Goal: Find specific page/section: Find specific page/section

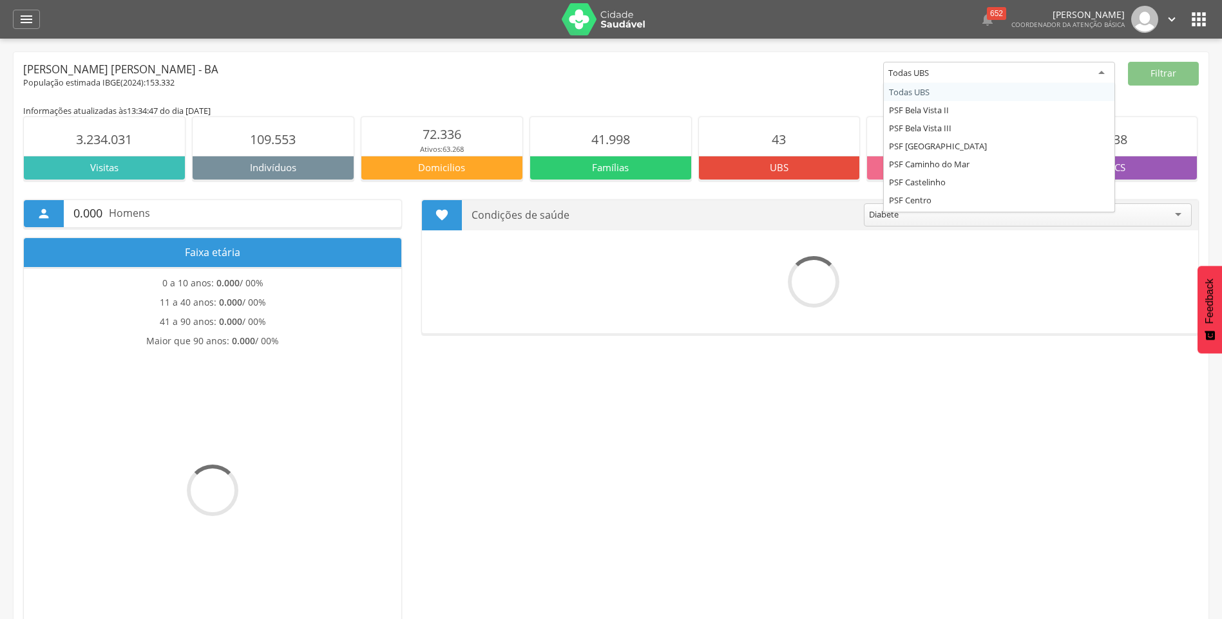
click at [932, 72] on div "Todas UBS" at bounding box center [999, 73] width 232 height 23
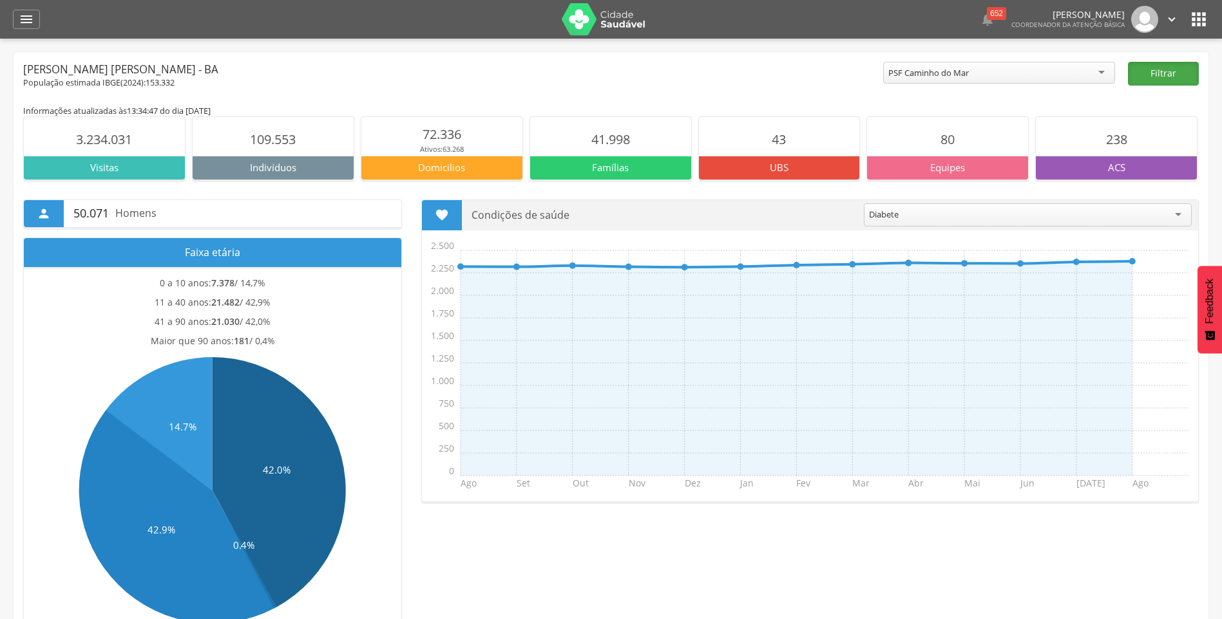
click at [1160, 71] on button "Filtrar" at bounding box center [1163, 74] width 71 height 24
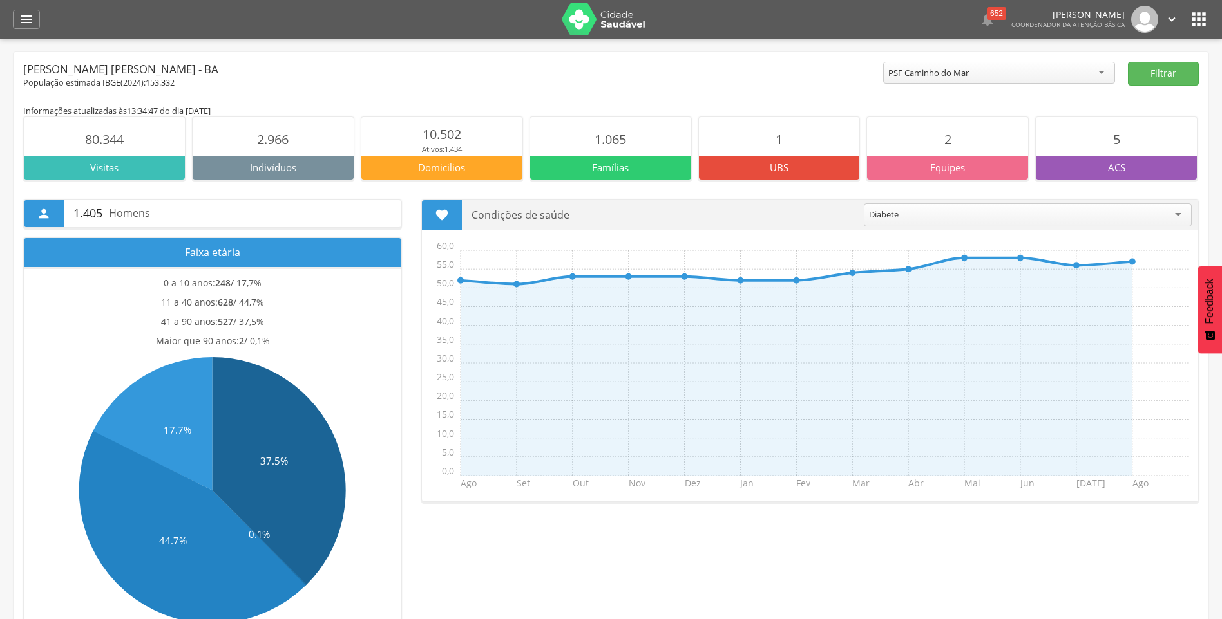
click at [1104, 70] on div "PSF Caminho do Mar" at bounding box center [999, 73] width 232 height 22
click at [1166, 70] on button "Filtrar" at bounding box center [1163, 74] width 71 height 24
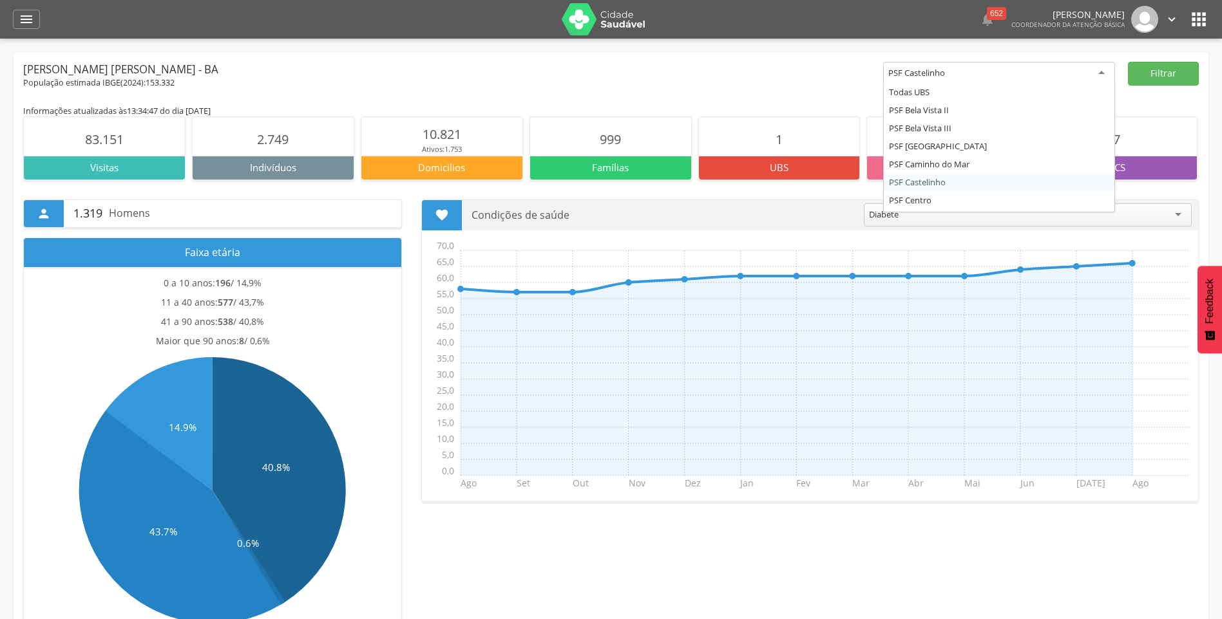
click at [1106, 73] on div "PSF Castelinho" at bounding box center [999, 73] width 232 height 23
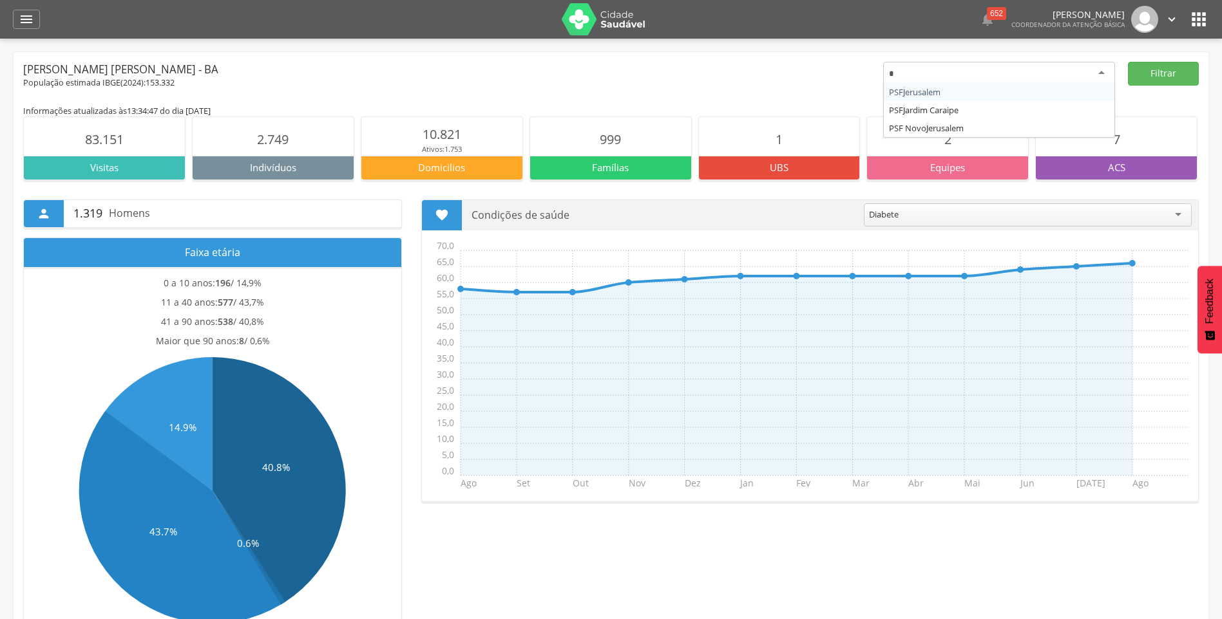
type input "**"
click at [1168, 73] on button "Filtrar" at bounding box center [1163, 74] width 71 height 24
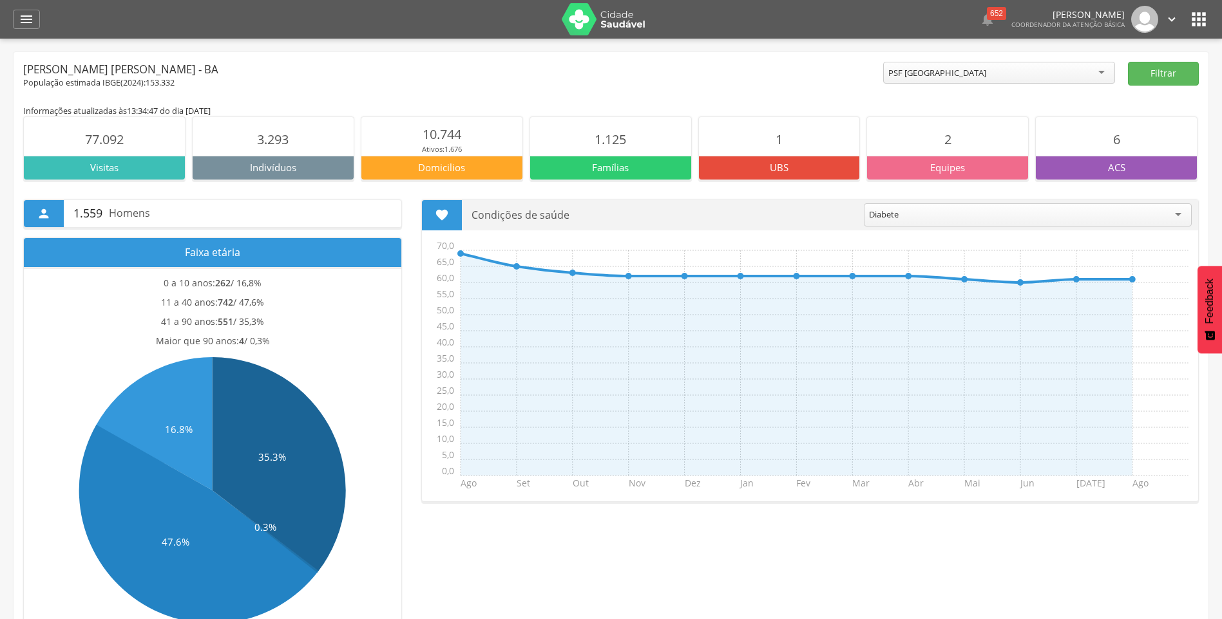
click at [1068, 75] on div "PSF [GEOGRAPHIC_DATA]" at bounding box center [999, 73] width 232 height 22
click at [1144, 81] on button "Filtrar" at bounding box center [1163, 74] width 71 height 24
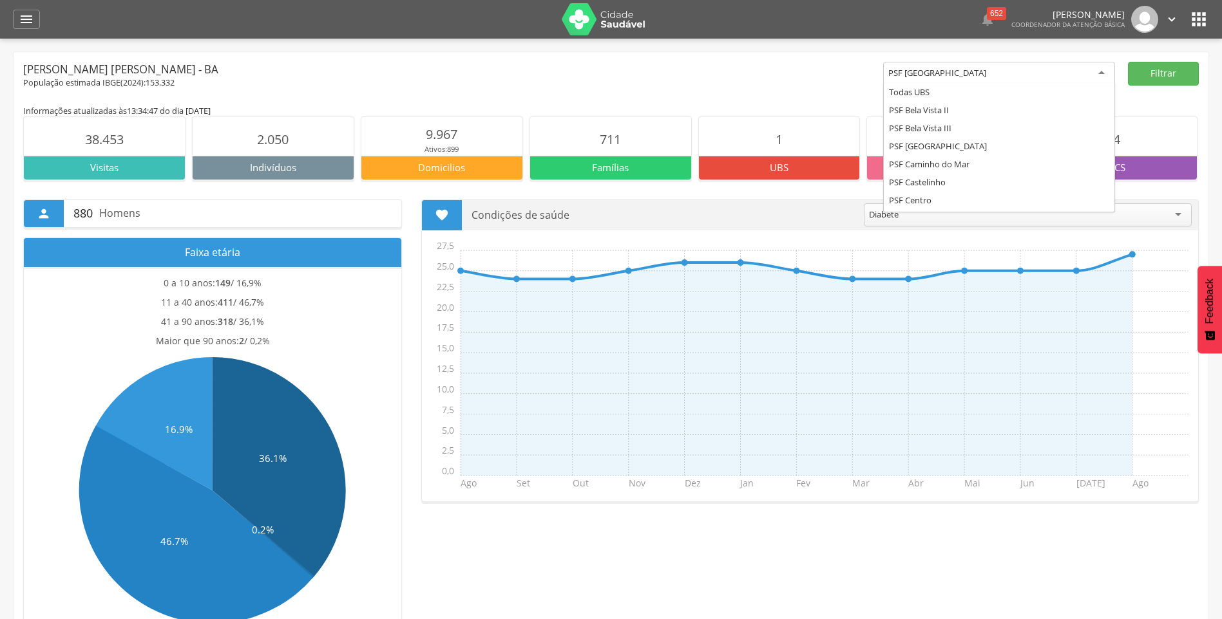
click at [1107, 75] on div "PSF [GEOGRAPHIC_DATA]" at bounding box center [999, 73] width 232 height 23
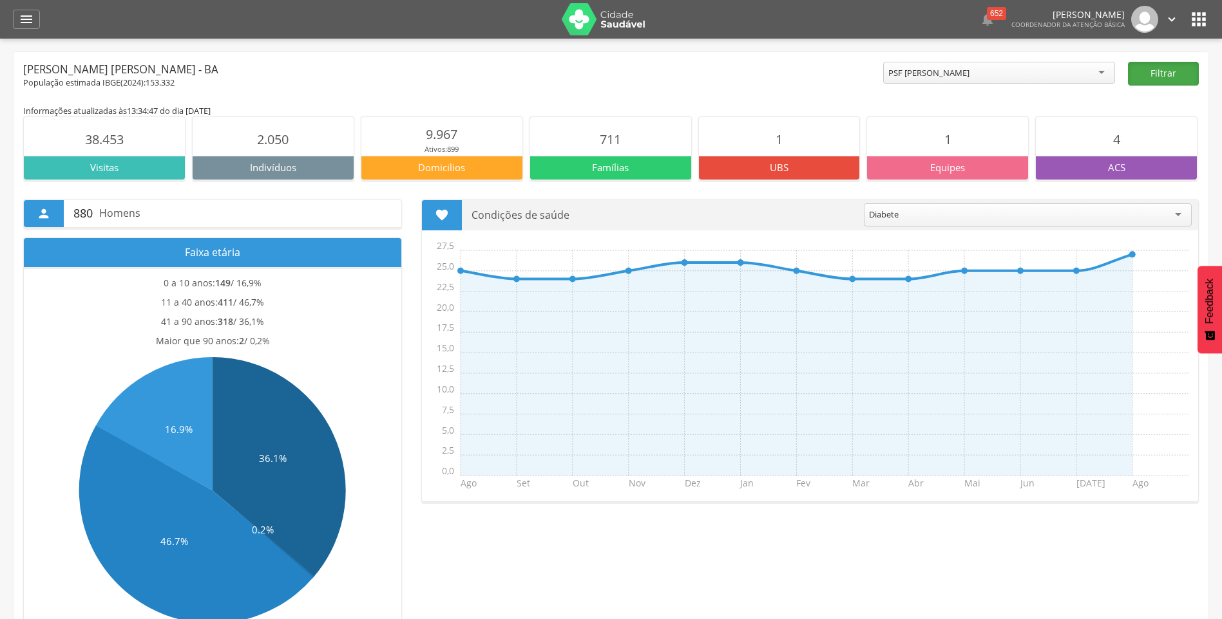
click at [1160, 65] on button "Filtrar" at bounding box center [1163, 74] width 71 height 24
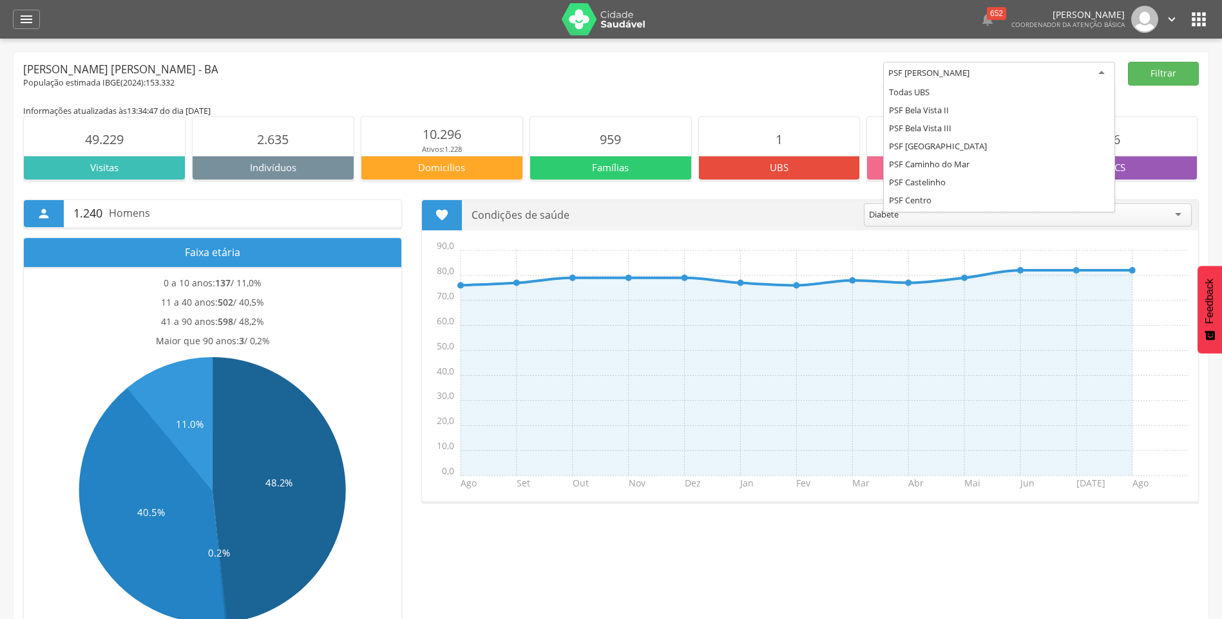
click at [1106, 73] on div "PSF [GEOGRAPHIC_DATA]" at bounding box center [999, 73] width 232 height 23
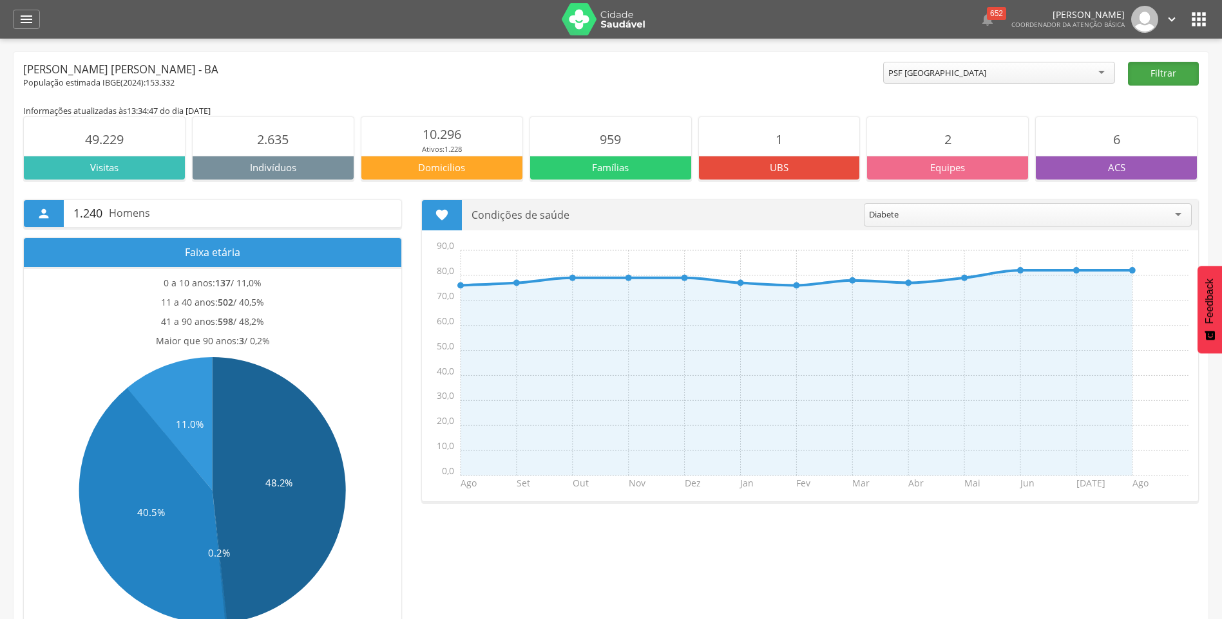
click at [1157, 75] on button "Filtrar" at bounding box center [1163, 74] width 71 height 24
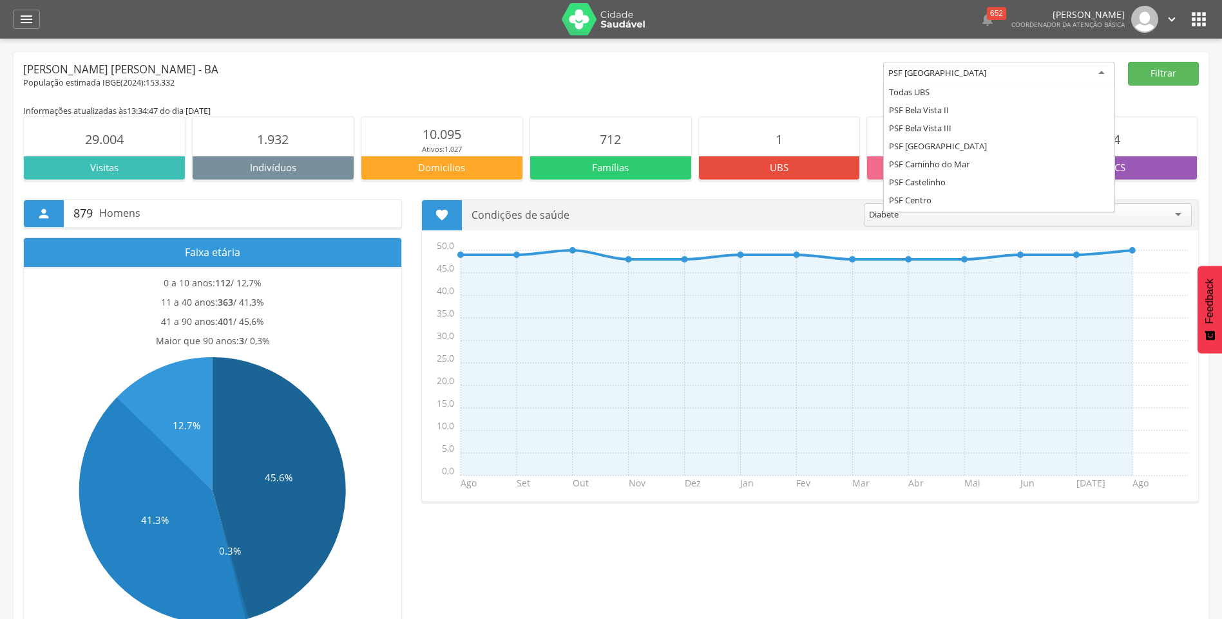
click at [1099, 73] on div "PSF [GEOGRAPHIC_DATA]" at bounding box center [999, 73] width 232 height 23
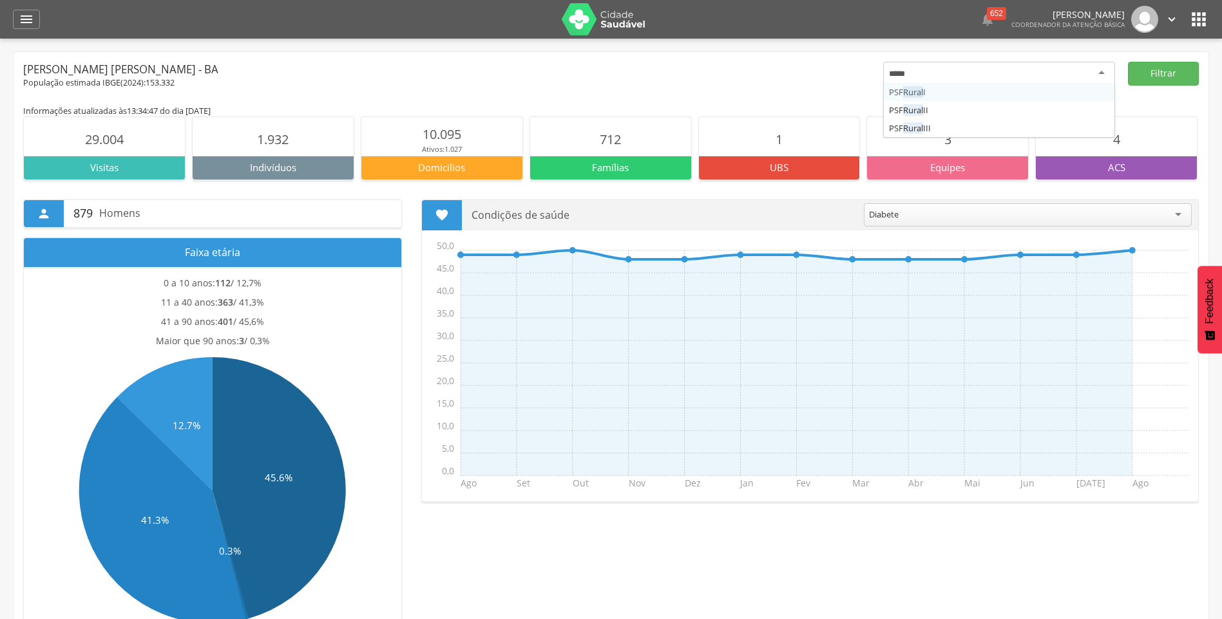
type input "*****"
click at [1177, 73] on button "Filtrar" at bounding box center [1163, 74] width 71 height 24
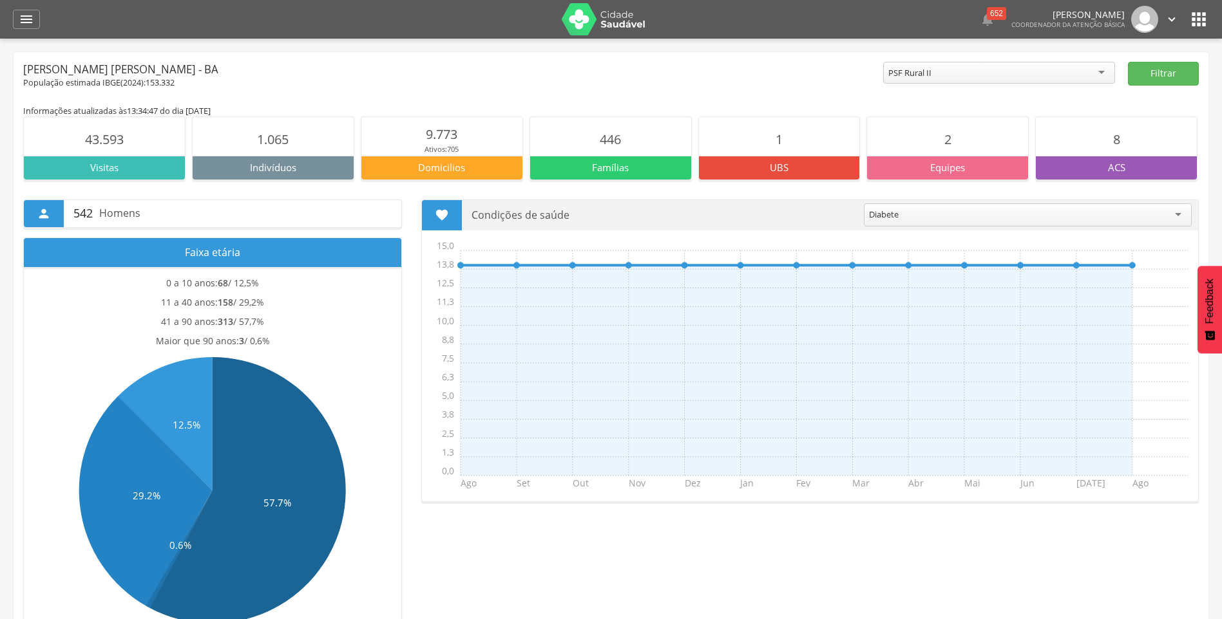
click at [1106, 68] on div "PSF Rural II" at bounding box center [999, 73] width 232 height 22
type input "*****"
click at [1176, 71] on button "Filtrar" at bounding box center [1163, 74] width 71 height 24
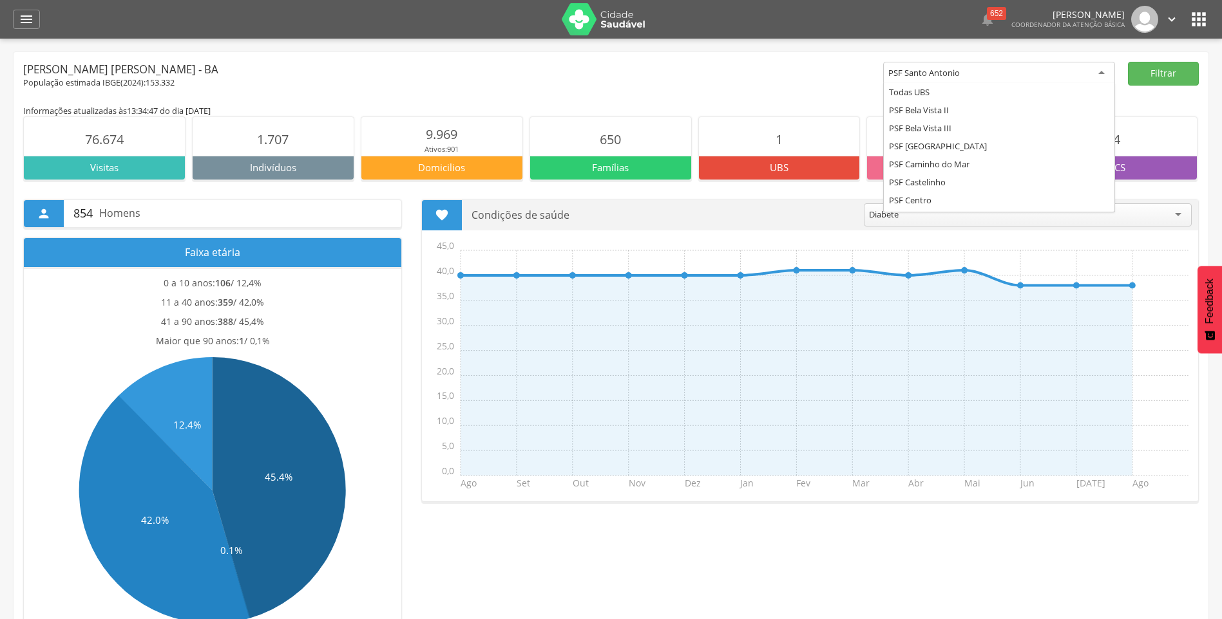
click at [968, 76] on div "PSF Santo Antonio" at bounding box center [999, 73] width 232 height 23
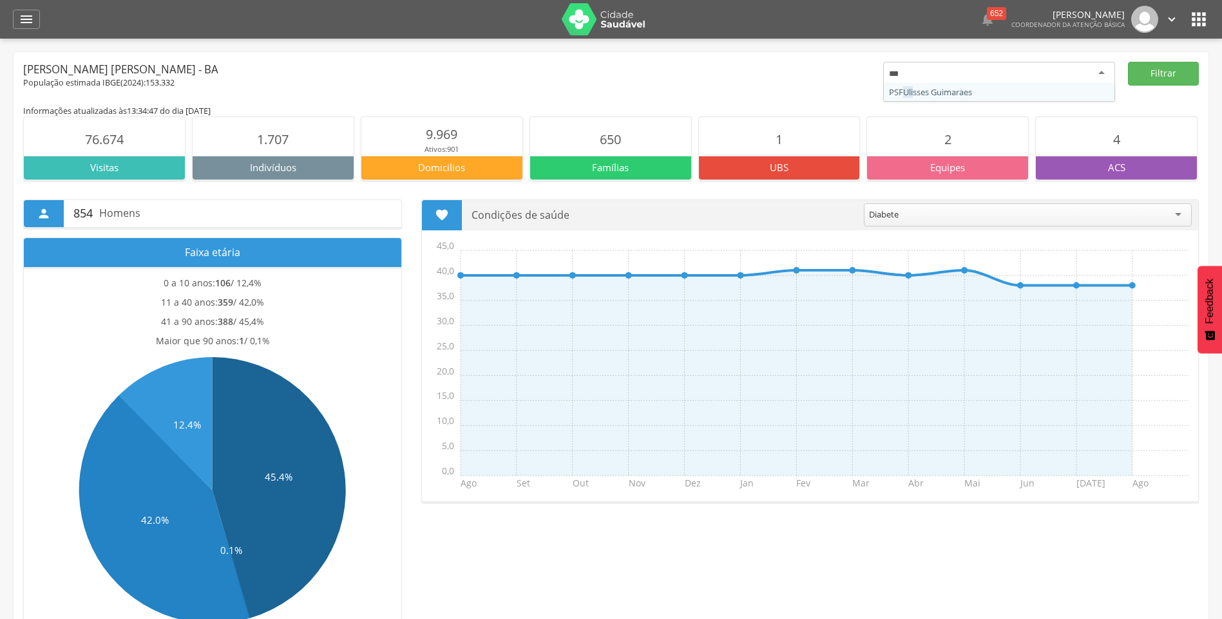
type input "****"
click at [1164, 84] on button "Filtrar" at bounding box center [1163, 74] width 71 height 24
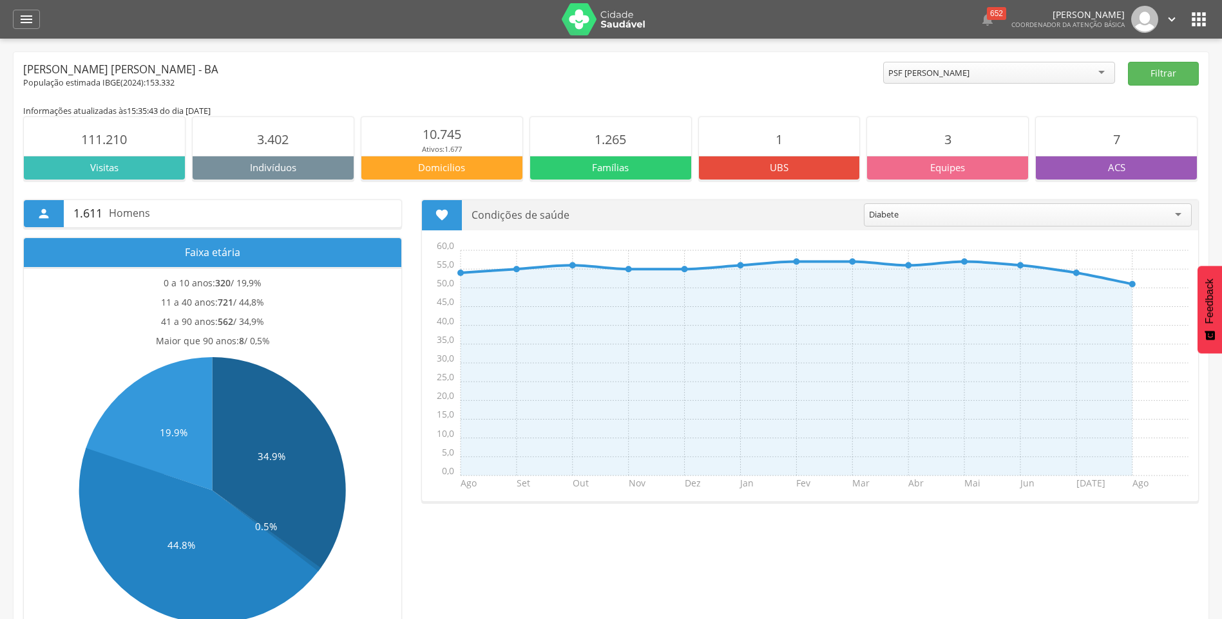
click at [1103, 75] on div "PSF [PERSON_NAME]" at bounding box center [999, 73] width 232 height 22
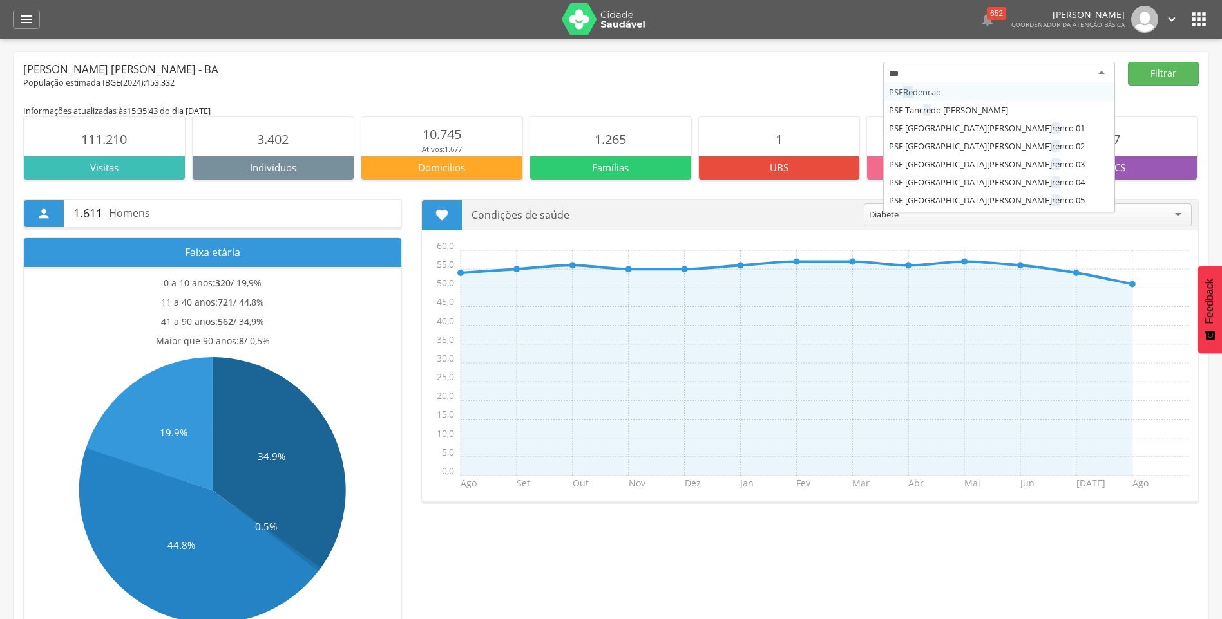
type input "****"
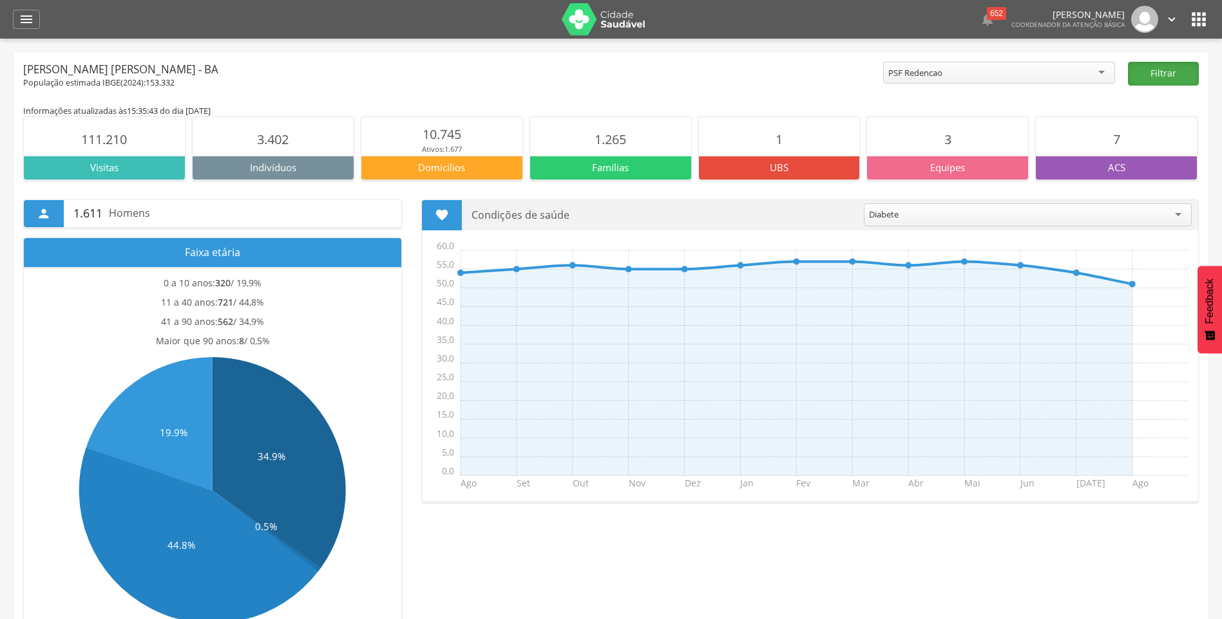
click at [1152, 78] on button "Filtrar" at bounding box center [1163, 74] width 71 height 24
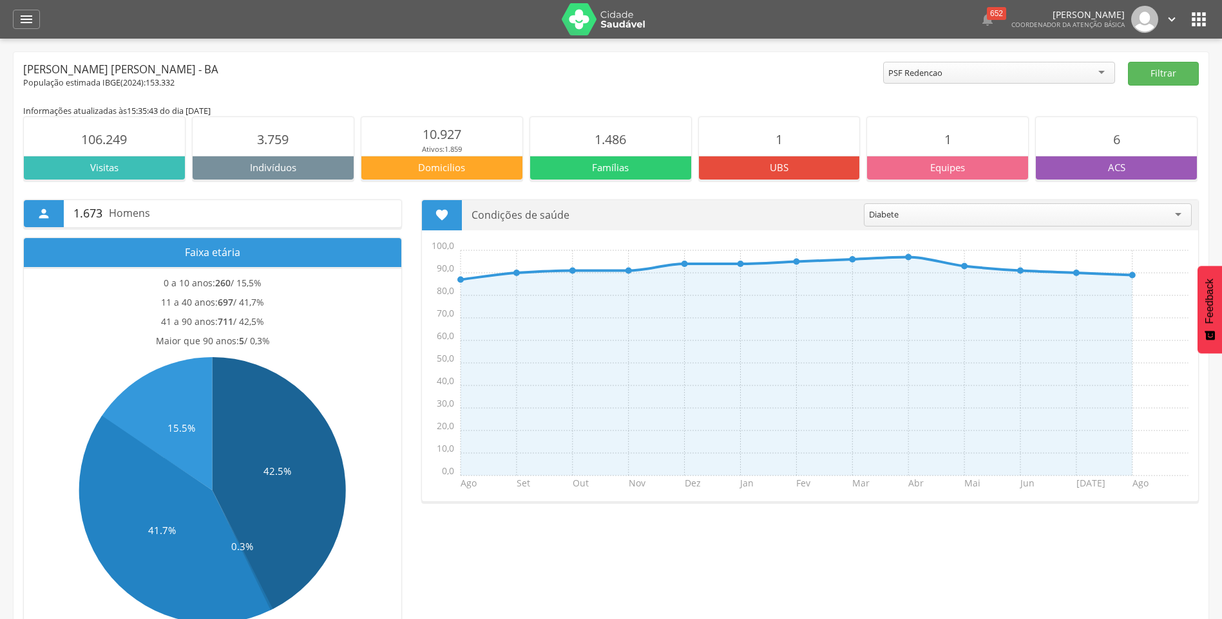
click at [1102, 71] on div "PSF Redencao" at bounding box center [999, 73] width 232 height 22
click at [1171, 80] on button "Filtrar" at bounding box center [1163, 74] width 71 height 24
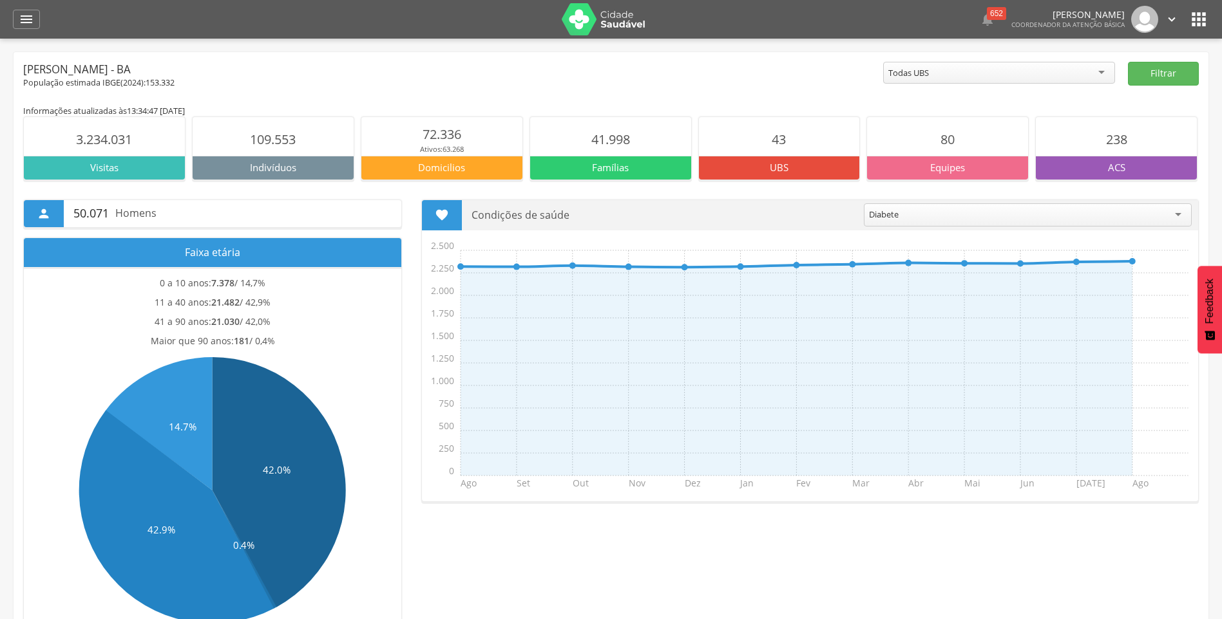
click at [1196, 24] on icon "" at bounding box center [1198, 19] width 21 height 21
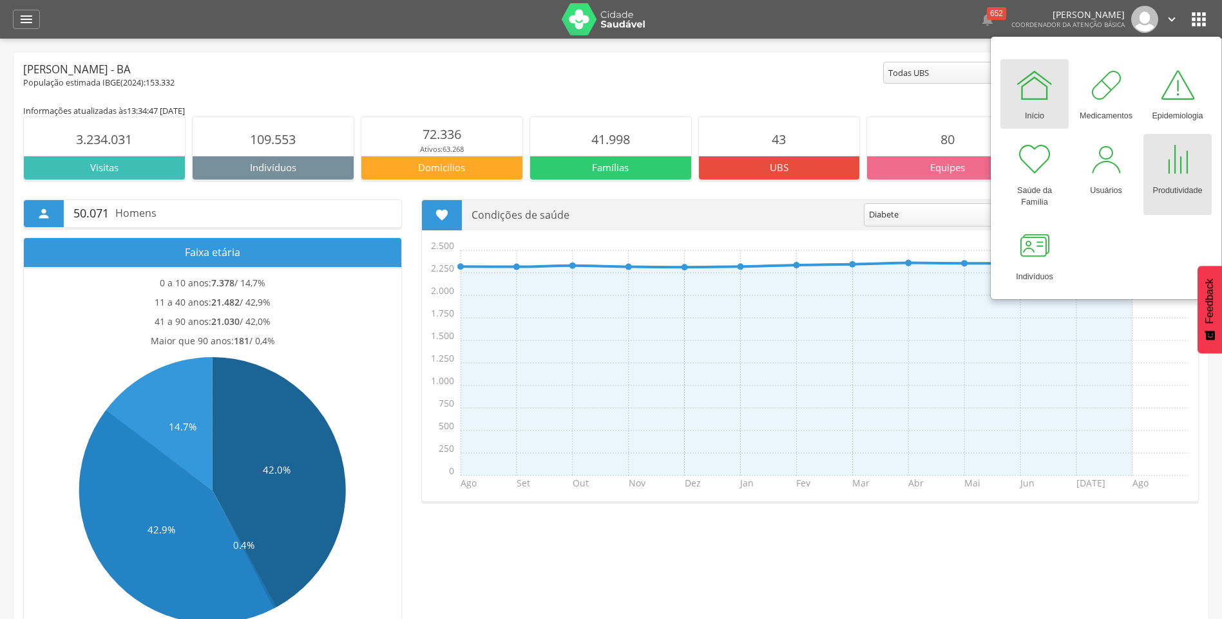
click at [1177, 177] on div at bounding box center [1177, 159] width 39 height 39
